Goal: Task Accomplishment & Management: Manage account settings

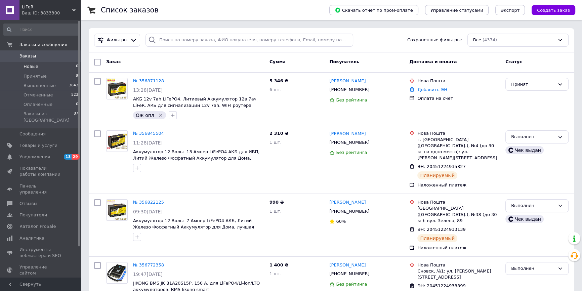
click at [56, 71] on li "Новые 0" at bounding box center [41, 66] width 82 height 9
click at [57, 72] on li "Принятые 8" at bounding box center [41, 76] width 82 height 9
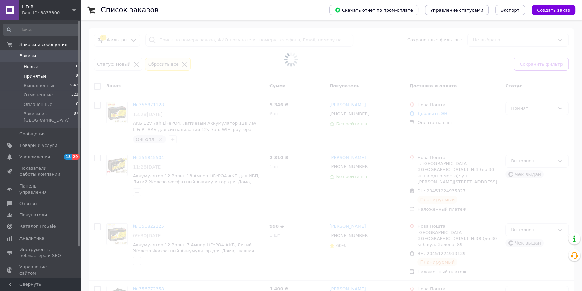
click at [56, 74] on li "Принятые 8" at bounding box center [41, 76] width 82 height 9
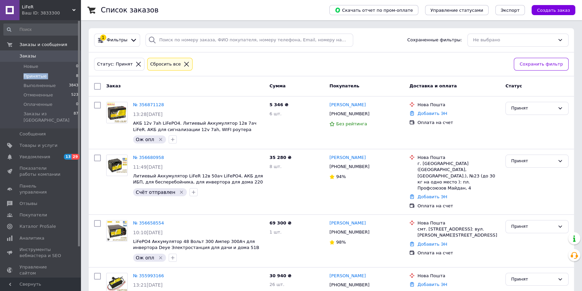
click at [51, 76] on li "Принятые 8" at bounding box center [41, 76] width 82 height 9
click at [553, 13] on button "Создать заказ" at bounding box center [553, 10] width 44 height 10
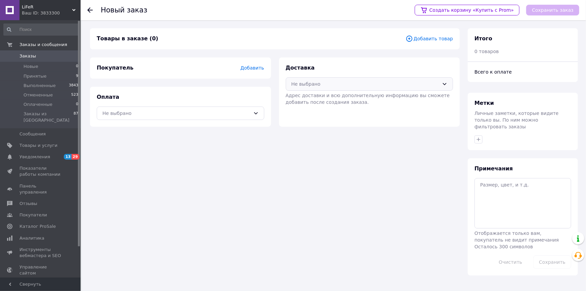
drag, startPoint x: 416, startPoint y: 87, endPoint x: 396, endPoint y: 91, distance: 19.8
click at [416, 87] on div "Не выбрано" at bounding box center [366, 83] width 148 height 7
click at [317, 99] on span "Нова Пошта (платная)" at bounding box center [375, 98] width 146 height 7
click at [247, 114] on div "Не выбрано" at bounding box center [176, 113] width 148 height 7
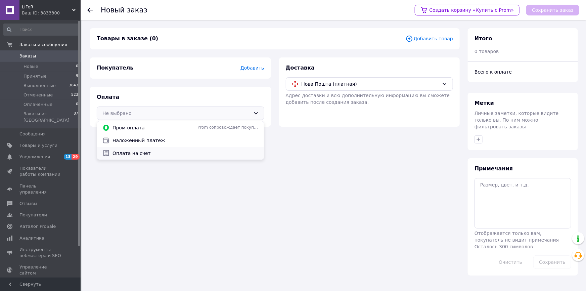
click at [149, 155] on span "Оплата на счет" at bounding box center [186, 153] width 146 height 7
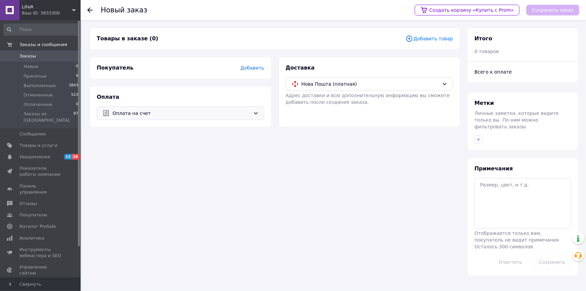
click at [436, 39] on span "Добавить товар" at bounding box center [429, 38] width 47 height 7
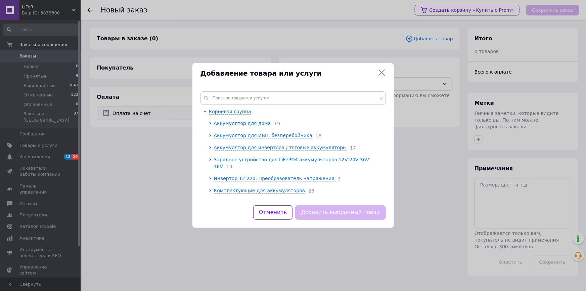
click at [227, 157] on span "Зарядное устройство для LiFePO4 аккумуляторов 12V 24V 36V 48V" at bounding box center [292, 163] width 156 height 12
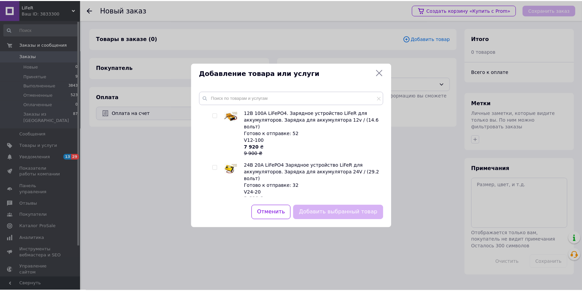
scroll to position [183, 0]
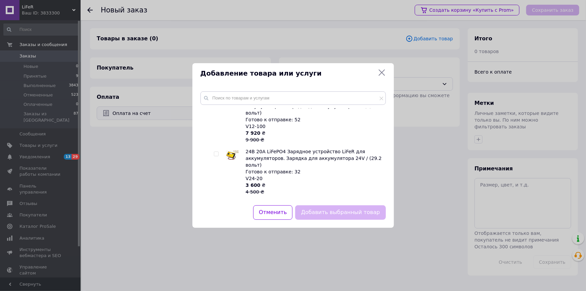
click at [218, 151] on div at bounding box center [216, 153] width 5 height 5
click at [217, 152] on input "checkbox" at bounding box center [216, 154] width 4 height 4
checkbox input "true"
click at [331, 217] on button "Добавить выбранный товар" at bounding box center [340, 212] width 90 height 14
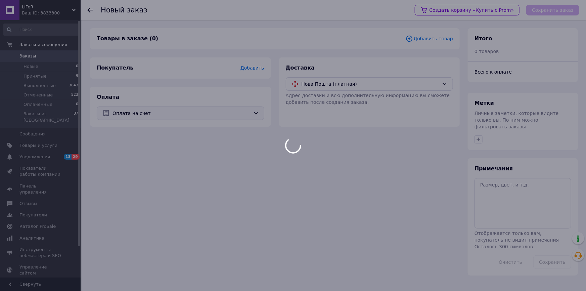
click at [331, 214] on body "LiFeR Ваш ID: 3833300 Сайт LiFeR Кабинет покупателя Проверить состояние системы…" at bounding box center [293, 145] width 586 height 291
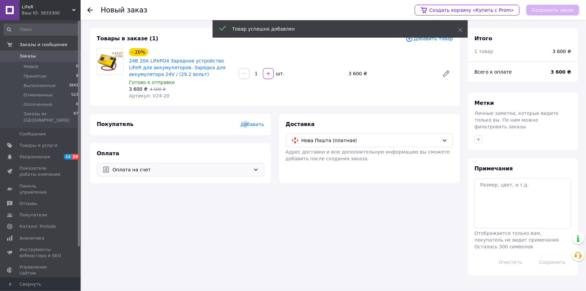
click at [249, 121] on div "Покупатель Добавить" at bounding box center [181, 125] width 168 height 8
click at [245, 128] on div "Покупатель Добавить" at bounding box center [180, 124] width 181 height 21
click at [249, 122] on span "Добавить" at bounding box center [253, 124] width 24 height 5
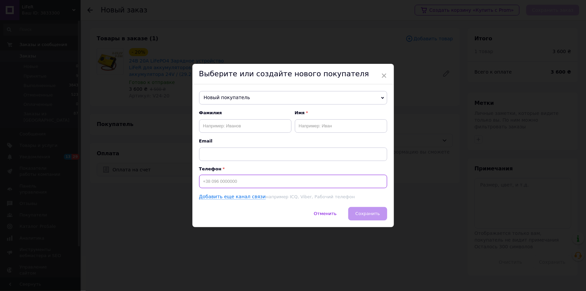
click at [231, 183] on input at bounding box center [293, 181] width 188 height 13
paste input "[PHONE_NUMBER]"
type input "[PHONE_NUMBER]"
click at [320, 124] on input "text" at bounding box center [341, 125] width 92 height 13
paste input "Савел Середюк"
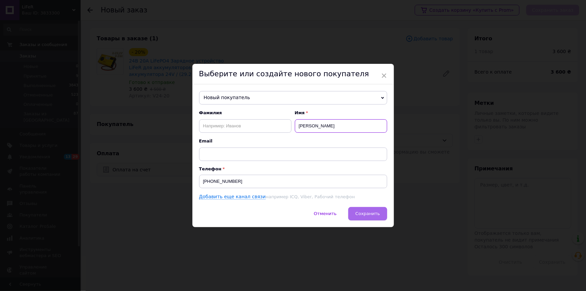
type input "Савел Середюк"
click at [370, 211] on span "Сохранить" at bounding box center [367, 213] width 25 height 5
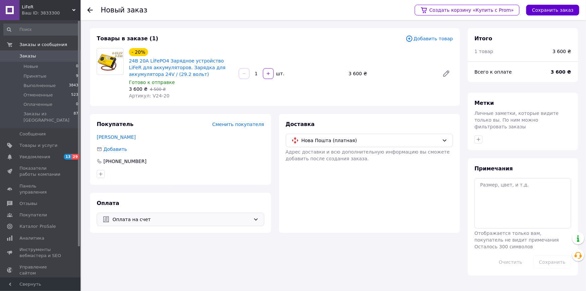
click at [548, 7] on button "Сохранить заказ" at bounding box center [552, 10] width 53 height 11
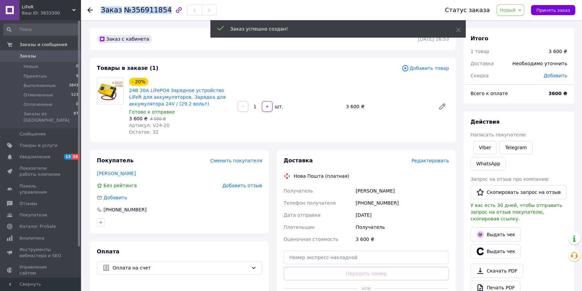
drag, startPoint x: 101, startPoint y: 10, endPoint x: 162, endPoint y: 14, distance: 60.9
click at [162, 14] on h1 "Заказ №356911854" at bounding box center [136, 10] width 71 height 8
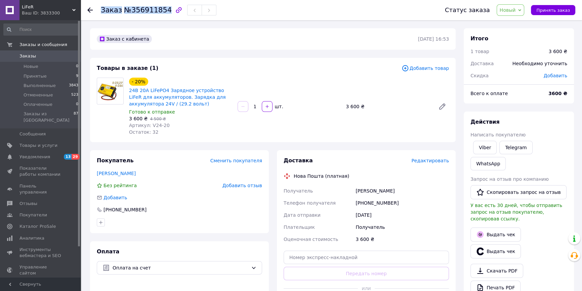
copy h1 "Заказ №356911854"
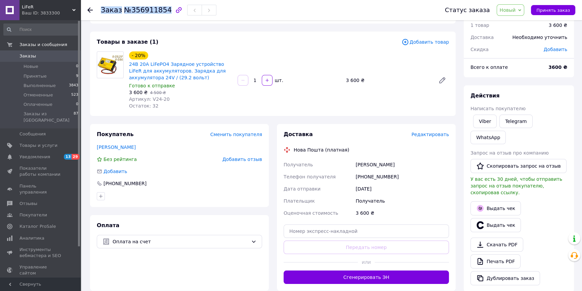
scroll to position [153, 0]
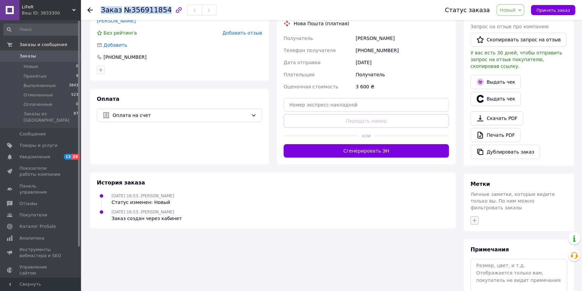
click at [474, 218] on icon "button" at bounding box center [474, 220] width 5 height 5
click at [477, 278] on li "Ож опл" at bounding box center [512, 282] width 82 height 9
checkbox input "true"
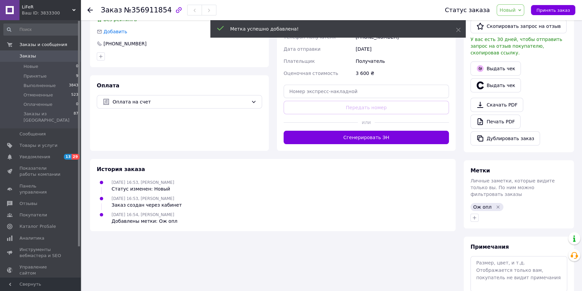
scroll to position [178, 0]
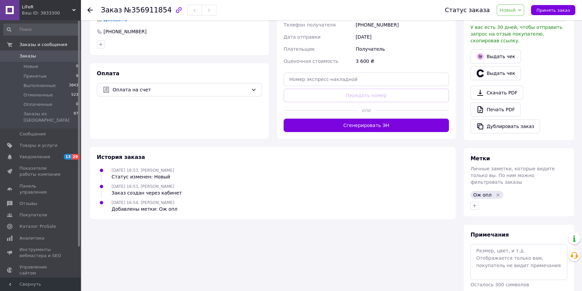
click at [508, 10] on span "Новый" at bounding box center [507, 9] width 16 height 5
click at [511, 23] on li "Принят" at bounding box center [515, 23] width 36 height 10
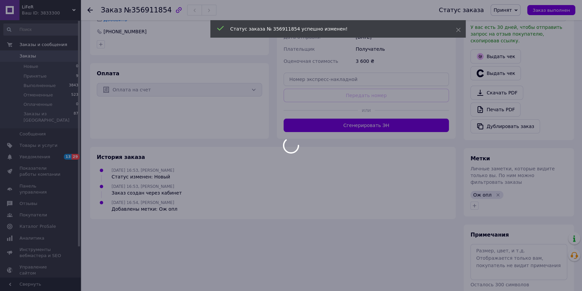
click at [59, 77] on div at bounding box center [291, 145] width 582 height 291
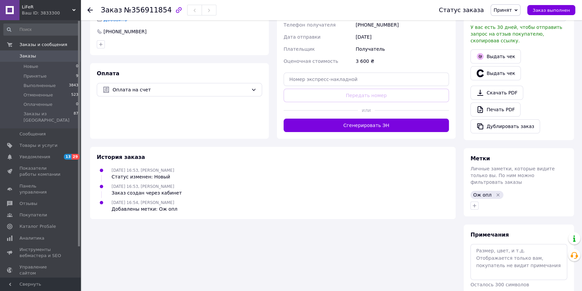
scroll to position [0, 0]
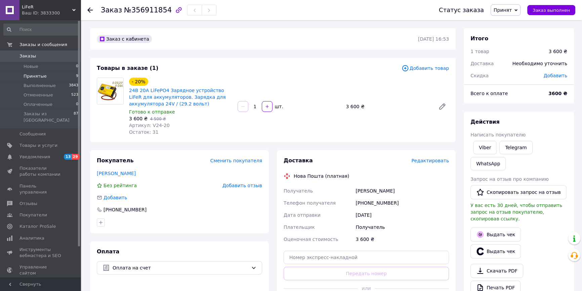
click at [59, 76] on li "Принятые 9" at bounding box center [41, 76] width 82 height 9
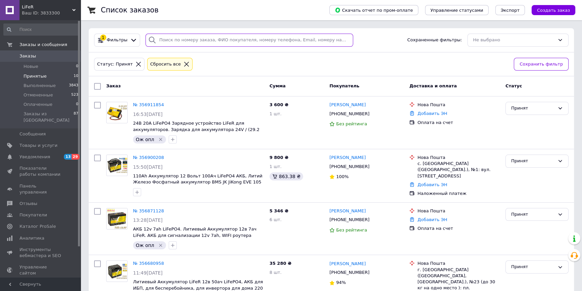
click at [190, 42] on input "search" at bounding box center [249, 40] width 208 height 13
paste input "Вітаю. Сплачено. Відправлення прошу зробити на ТОВ ВК ЕНЕРГОПРОМ, ,( ЄДРПОУ 408…"
type input "Вітаю. Сплачено. Відправлення прошу зробити на ТОВ ВК ЕНЕРГОПРОМ, ,( ЄДРПОУ 408…"
click at [177, 42] on input "search" at bounding box center [249, 40] width 208 height 13
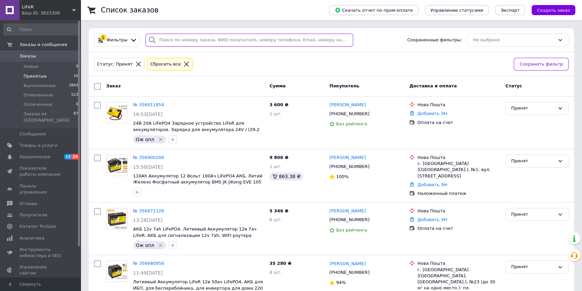
paste input "0676143688"
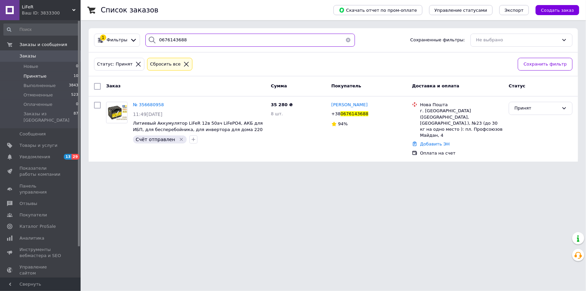
type input "0676143688"
click at [60, 74] on li "Принятые 10" at bounding box center [41, 76] width 82 height 9
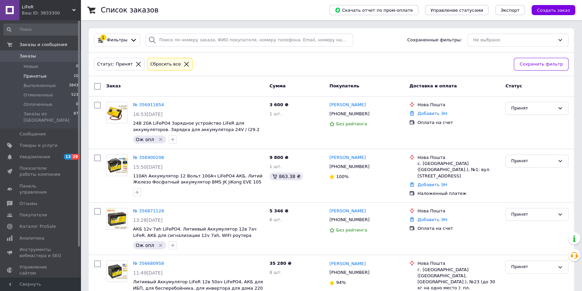
click at [60, 77] on li "Принятые 10" at bounding box center [41, 76] width 82 height 9
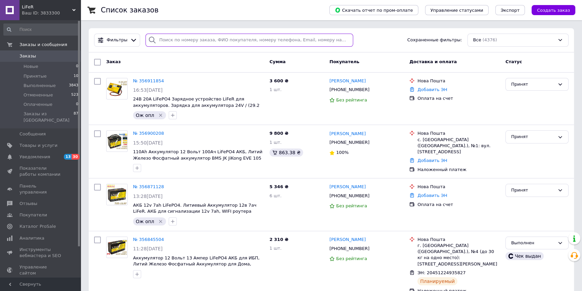
click at [175, 42] on input "search" at bounding box center [249, 40] width 208 height 13
type input "0"
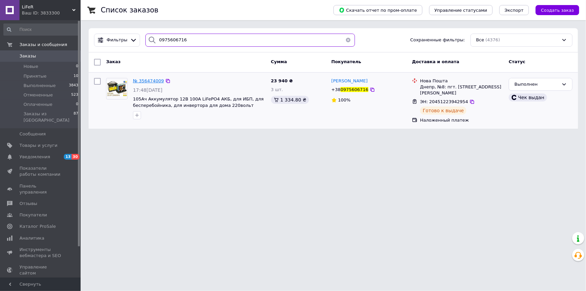
type input "0975606716"
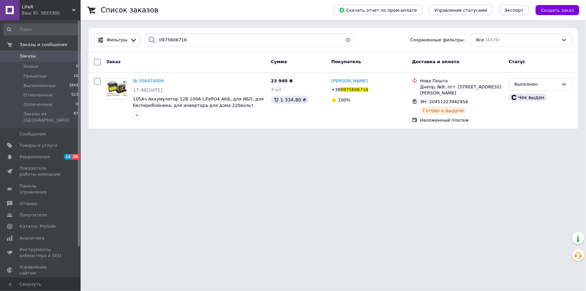
click at [160, 78] on span "№ 356474009" at bounding box center [148, 80] width 31 height 5
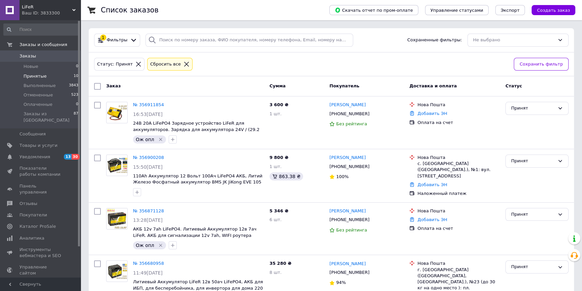
click at [56, 74] on li "Принятые 10" at bounding box center [41, 76] width 82 height 9
click at [50, 76] on li "Принятые 10" at bounding box center [41, 76] width 82 height 9
click at [147, 157] on link "№ 356900208" at bounding box center [148, 157] width 31 height 5
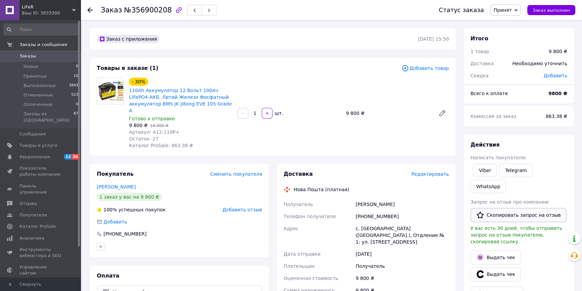
scroll to position [190, 0]
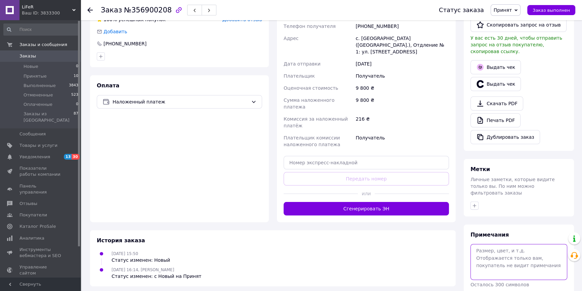
click at [492, 244] on textarea at bounding box center [518, 262] width 97 height 36
type textarea "4292"
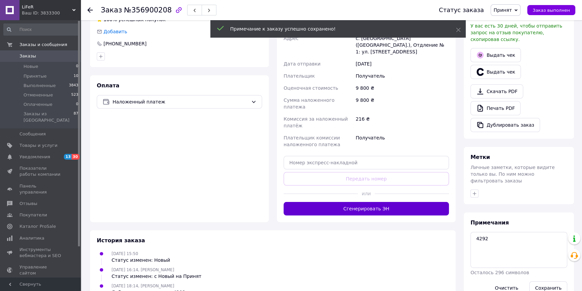
click at [349, 202] on button "Сгенерировать ЭН" at bounding box center [366, 208] width 165 height 13
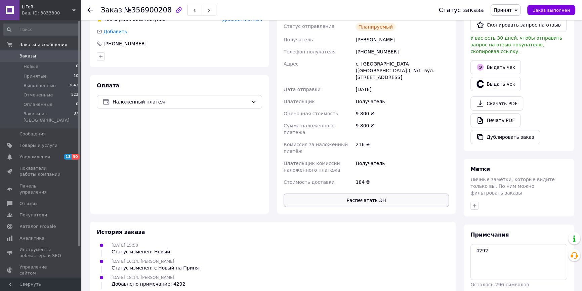
click at [333, 193] on button "Распечатать ЭН" at bounding box center [366, 199] width 165 height 13
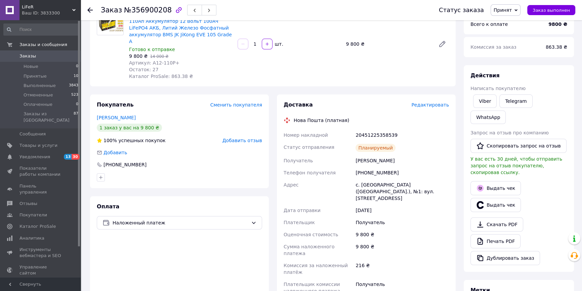
scroll to position [98, 0]
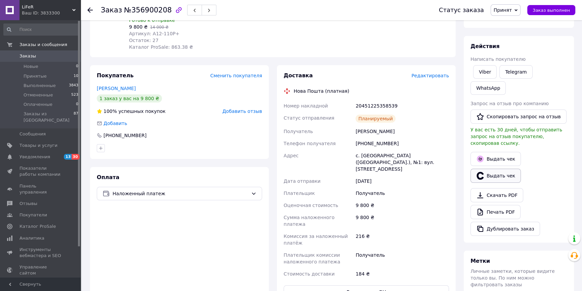
click at [490, 169] on button "Выдать чек" at bounding box center [495, 176] width 50 height 14
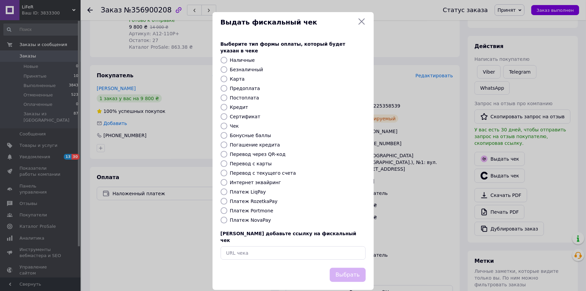
click at [226, 217] on input "Платеж NovaPay" at bounding box center [224, 220] width 7 height 7
radio input "true"
click at [346, 268] on button "Выбрать" at bounding box center [348, 275] width 36 height 14
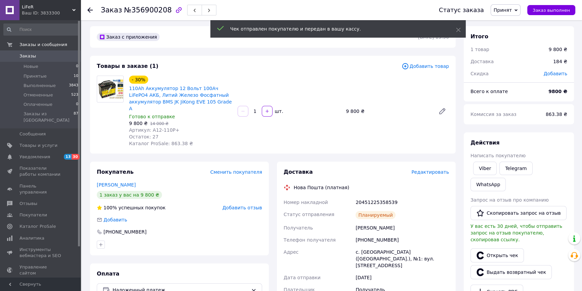
scroll to position [0, 0]
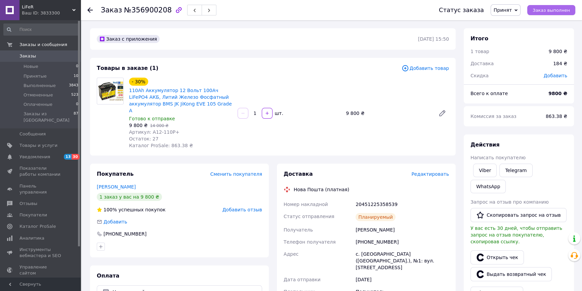
click at [548, 13] on span "Заказ выполнен" at bounding box center [550, 10] width 37 height 5
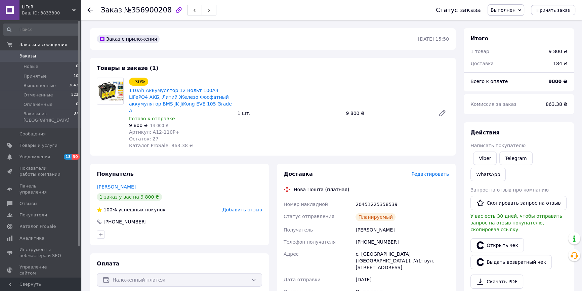
click at [140, 10] on span "№356900208" at bounding box center [148, 10] width 48 height 8
copy span "356900208"
click at [71, 76] on li "Принятые 10" at bounding box center [41, 76] width 82 height 9
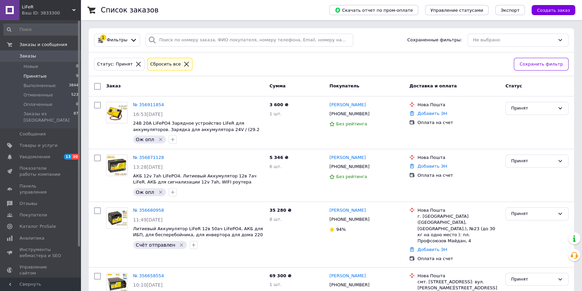
click at [60, 77] on li "Принятые 9" at bounding box center [41, 76] width 82 height 9
click at [32, 72] on li "Принятые 9" at bounding box center [41, 76] width 82 height 9
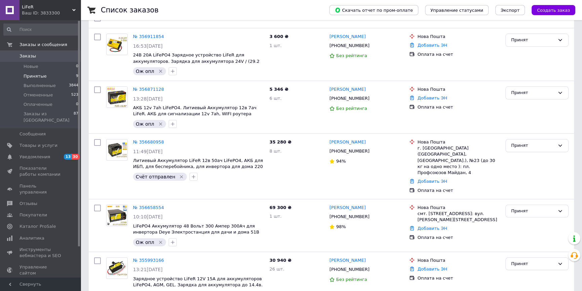
scroll to position [214, 0]
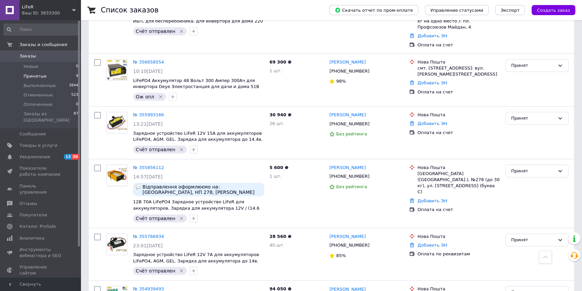
click at [83, 289] on div "Список заказов Скачать отчет по пром-оплате Управление статусами Экспорт Создат…" at bounding box center [331, 100] width 501 height 629
click at [57, 73] on li "Принятые 9" at bounding box center [41, 76] width 82 height 9
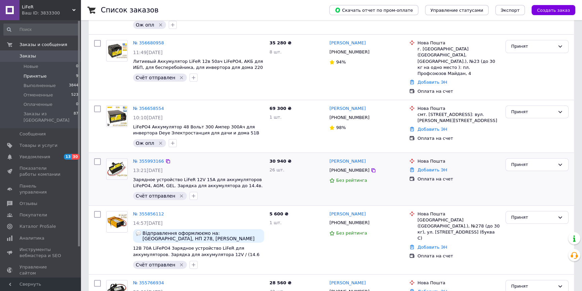
scroll to position [183, 0]
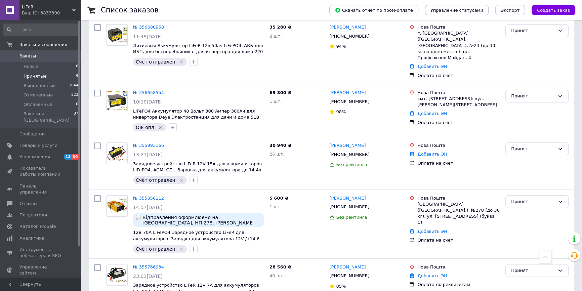
click at [87, 218] on div "Список заказов Скачать отчет по пром-оплате Управление статусами Экспорт Создат…" at bounding box center [331, 131] width 501 height 629
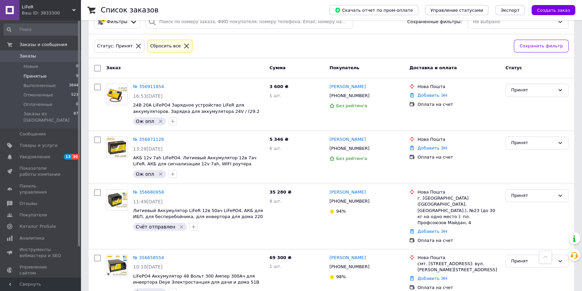
scroll to position [0, 0]
